Goal: Information Seeking & Learning: Understand process/instructions

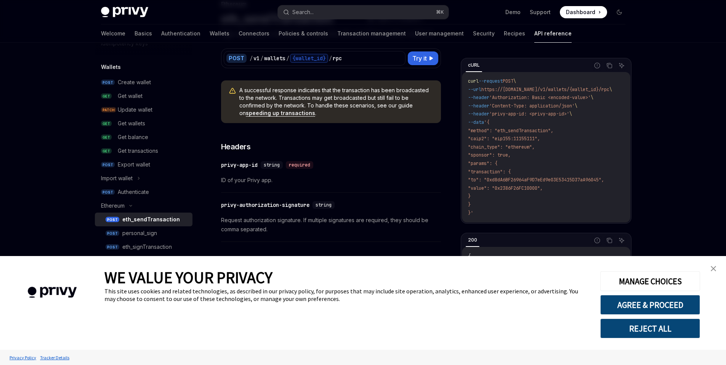
scroll to position [64, 0]
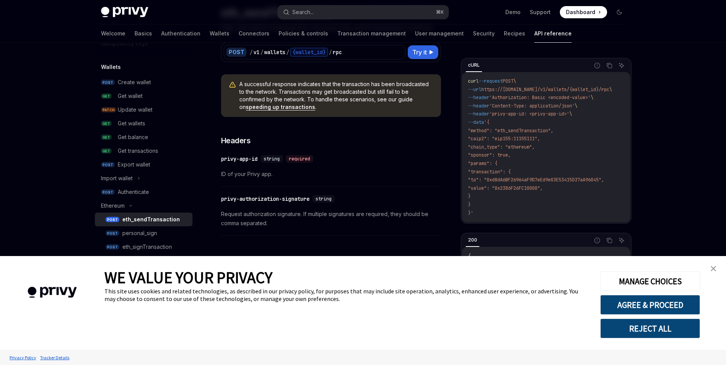
click at [717, 270] on link "close banner" at bounding box center [713, 268] width 15 height 15
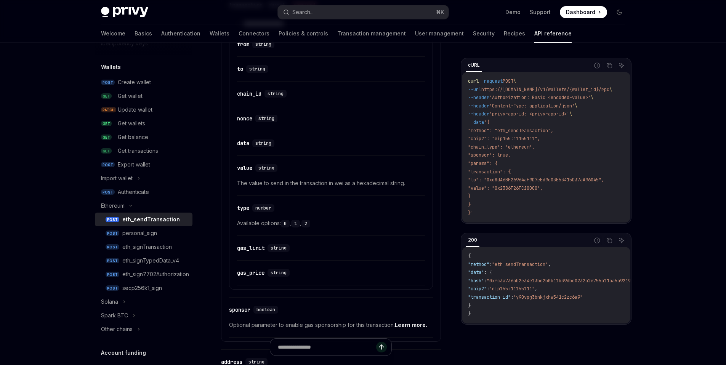
scroll to position [518, 0]
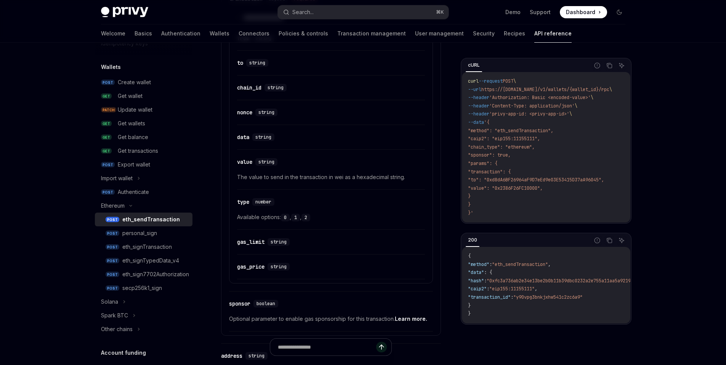
click at [301, 119] on div "​ nonce string" at bounding box center [331, 114] width 188 height 21
click at [238, 113] on div "nonce" at bounding box center [244, 113] width 15 height 8
click at [238, 113] on attributesChildren "​ from string ​ to string ​ chain_id string ​ nonce string ​ data string ​ valu…" at bounding box center [331, 153] width 194 height 254
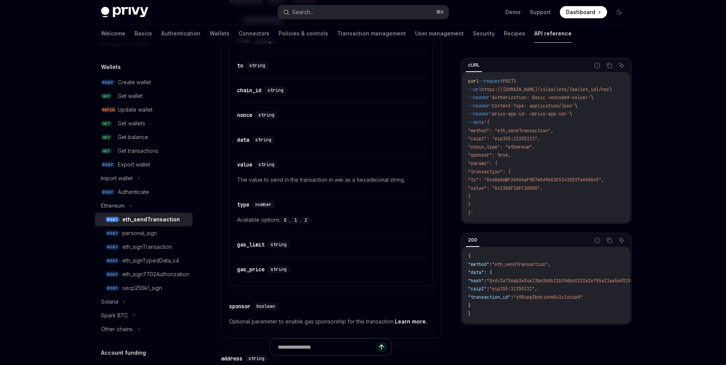
scroll to position [505, 0]
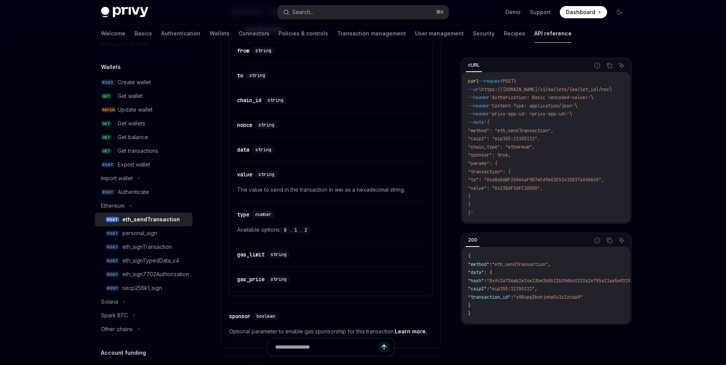
type textarea "*"
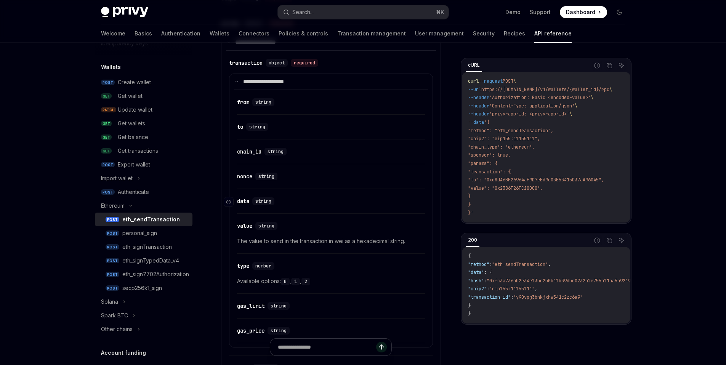
scroll to position [440, 0]
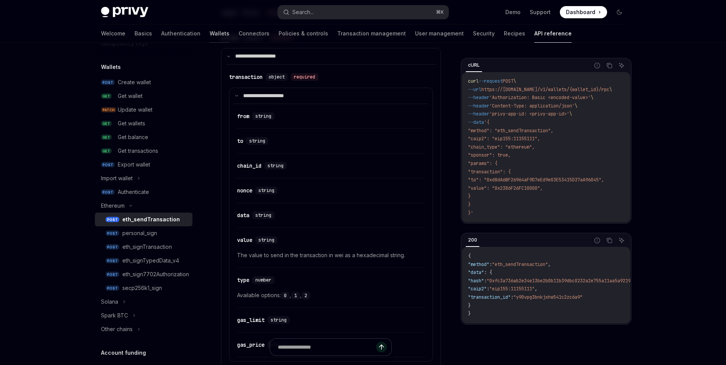
click at [210, 36] on link "Wallets" at bounding box center [220, 33] width 20 height 18
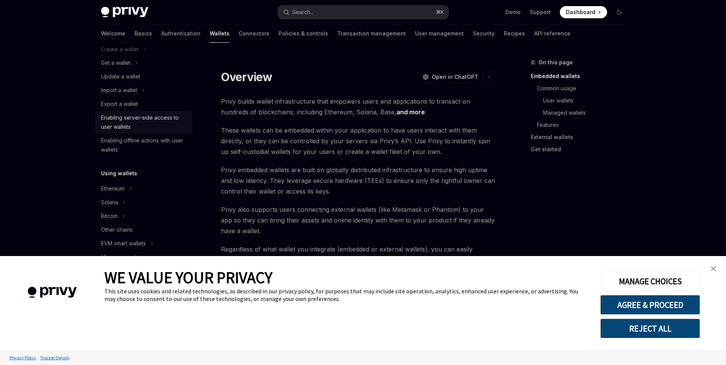
scroll to position [77, 0]
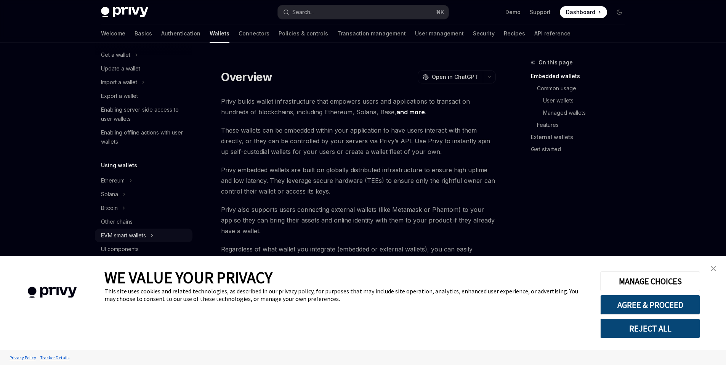
click at [136, 231] on div "EVM smart wallets" at bounding box center [123, 235] width 45 height 9
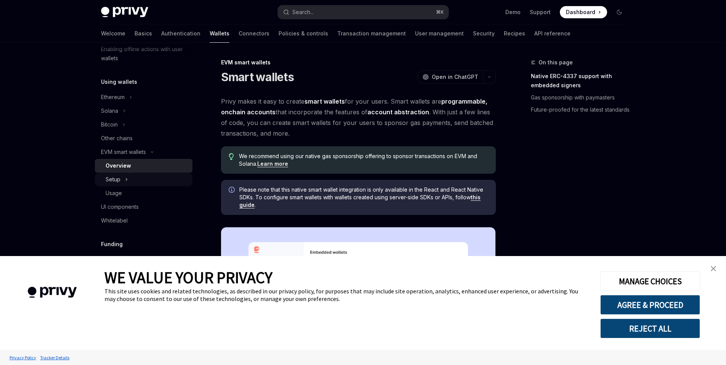
scroll to position [171, 0]
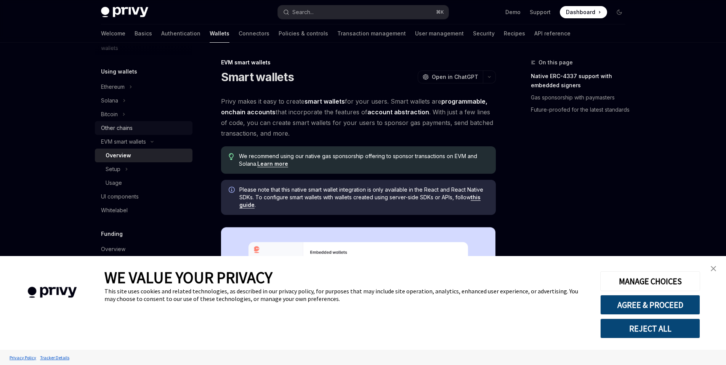
click at [129, 132] on div "Other chains" at bounding box center [117, 128] width 32 height 9
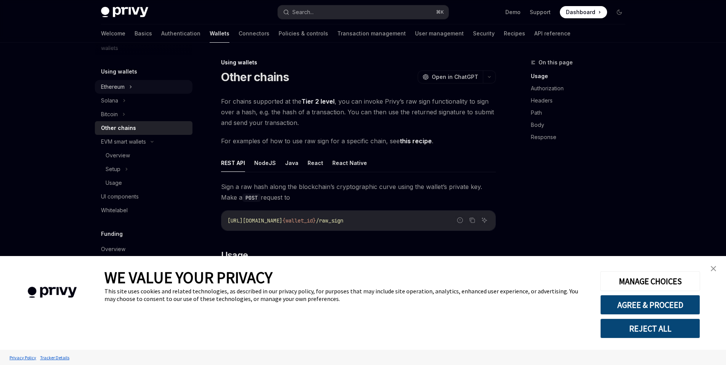
click at [120, 91] on div "Ethereum" at bounding box center [144, 87] width 98 height 14
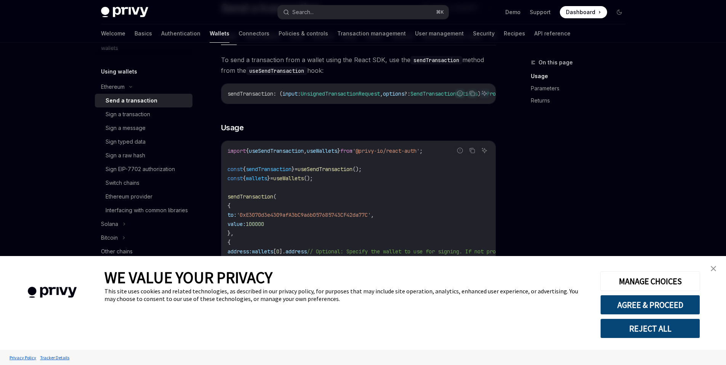
scroll to position [51, 0]
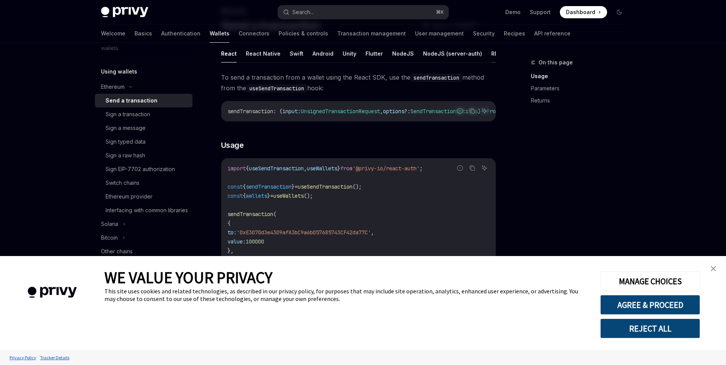
click at [491, 58] on button "REST API" at bounding box center [503, 54] width 24 height 18
type textarea "*"
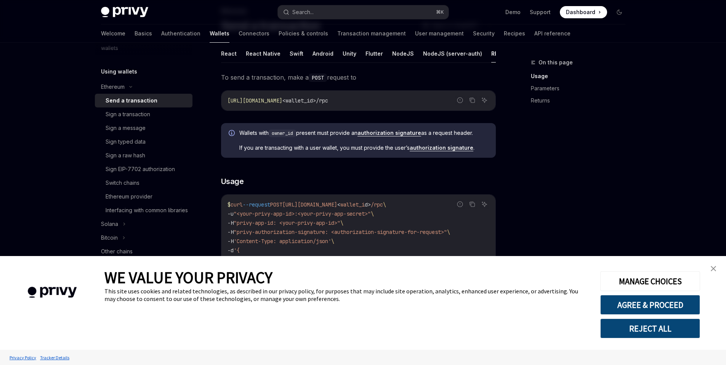
click at [626, 334] on button "REJECT ALL" at bounding box center [650, 329] width 100 height 20
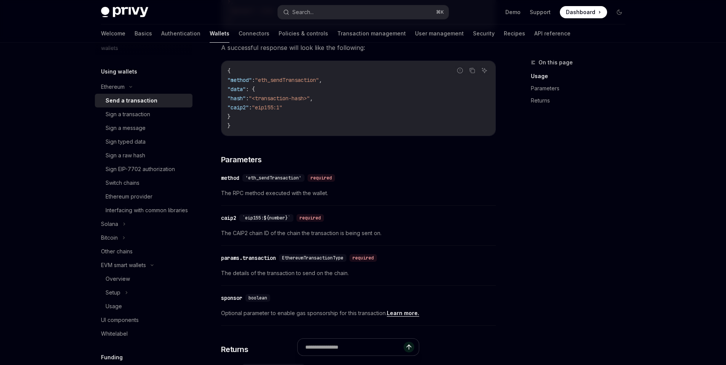
scroll to position [380, 0]
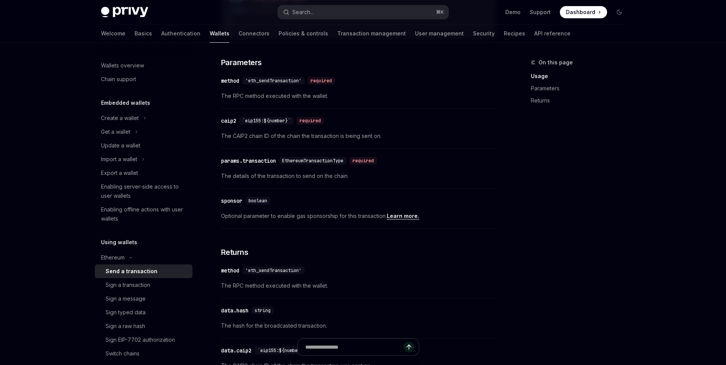
scroll to position [470, 0]
click at [312, 181] on span "The details of the transaction to send on the chain." at bounding box center [358, 176] width 275 height 9
click at [534, 35] on link "API reference" at bounding box center [552, 33] width 36 height 18
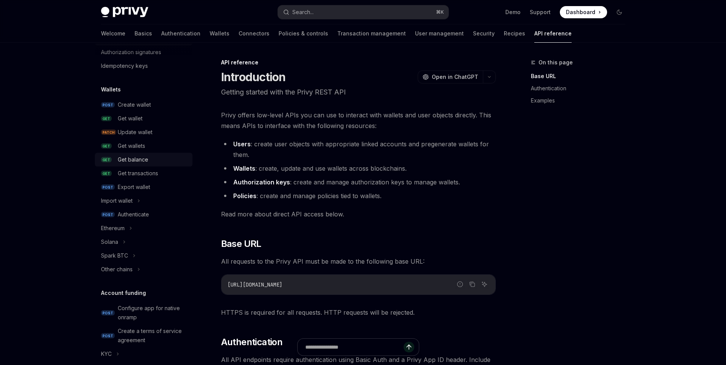
scroll to position [34, 0]
click at [122, 228] on div "Ethereum" at bounding box center [113, 230] width 24 height 9
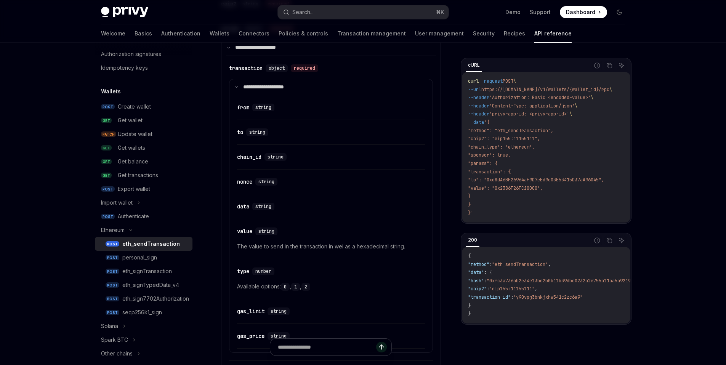
scroll to position [34, 0]
type textarea "*"
